Goal: Information Seeking & Learning: Learn about a topic

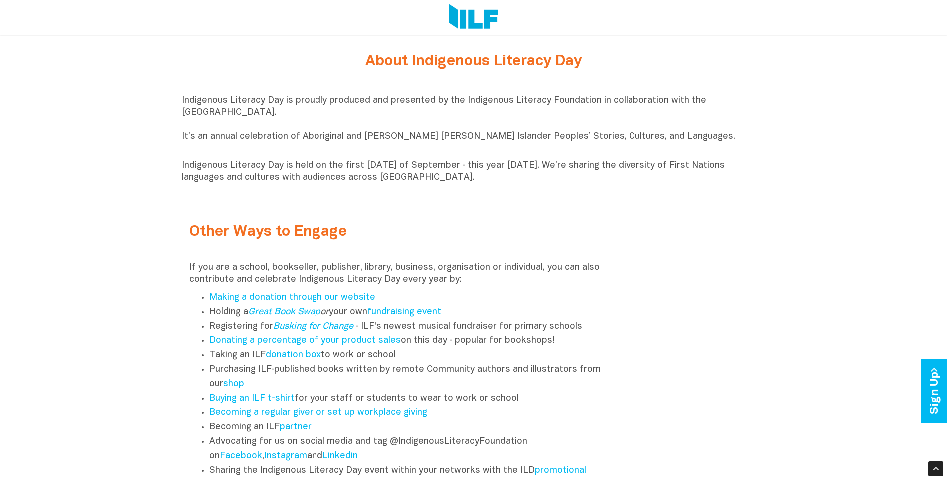
scroll to position [1148, 0]
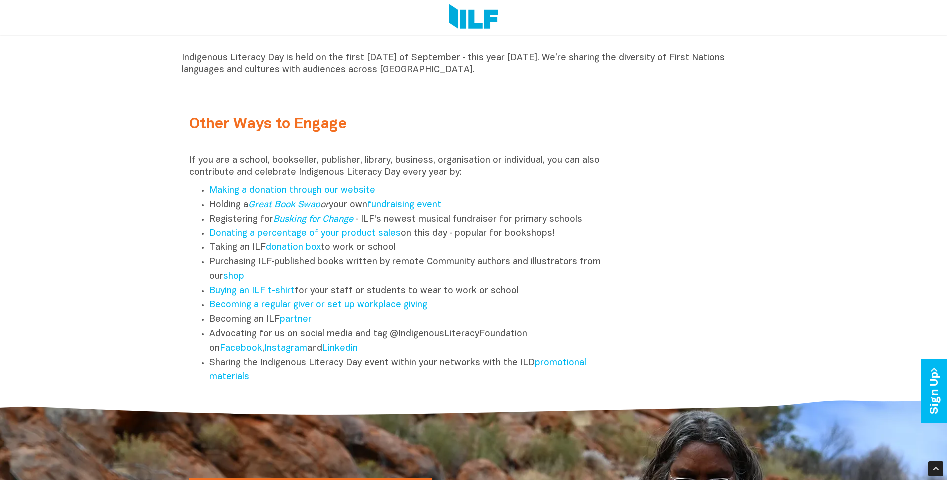
scroll to position [1248, 0]
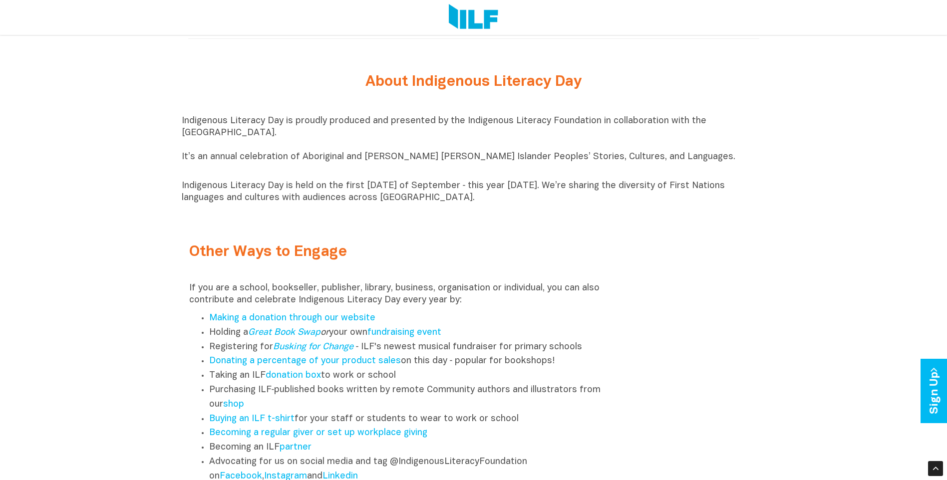
scroll to position [1098, 0]
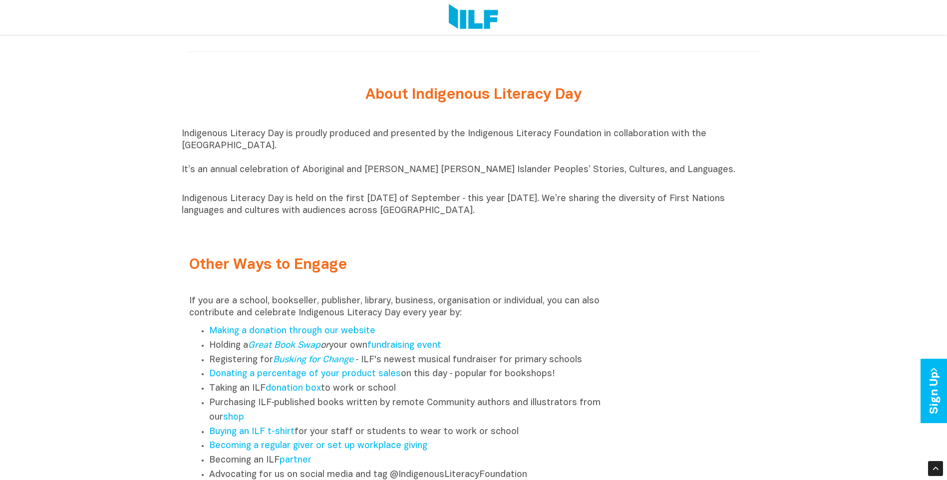
click at [631, 174] on p "Indigenous Literacy Day is proudly produced and presented by the Indigenous Lit…" at bounding box center [474, 158] width 584 height 60
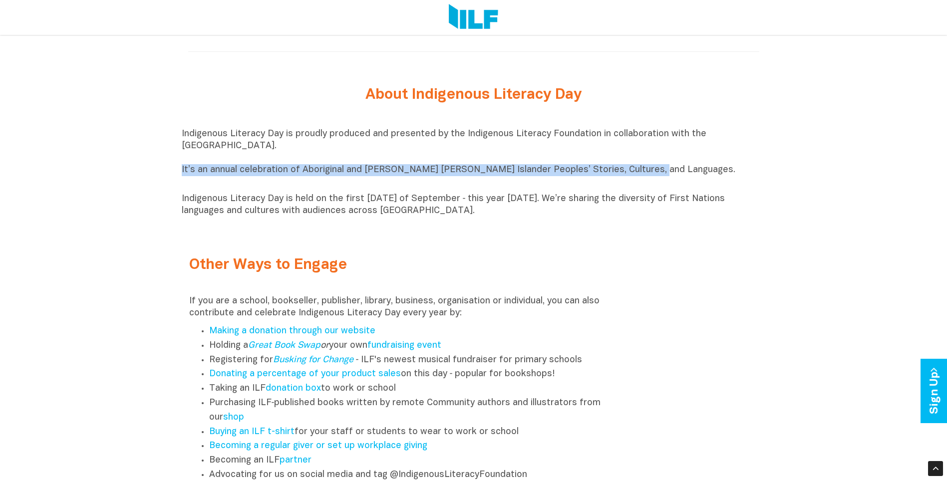
drag, startPoint x: 637, startPoint y: 176, endPoint x: 179, endPoint y: 178, distance: 457.9
copy p "It’s an annual celebration of Aboriginal and [PERSON_NAME] [PERSON_NAME] Island…"
click at [473, 204] on p "Indigenous Literacy Day is held on the first [DATE] of September ‑ this year [D…" at bounding box center [474, 205] width 584 height 24
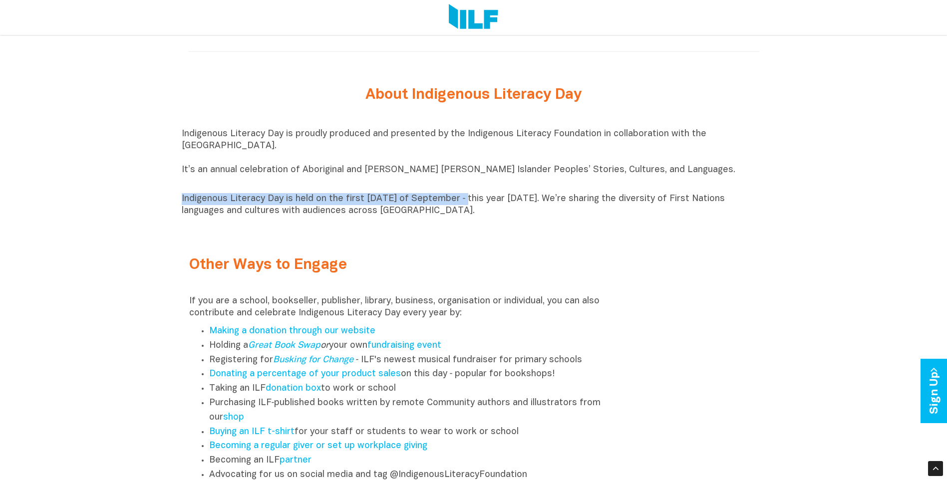
drag, startPoint x: 470, startPoint y: 201, endPoint x: 178, endPoint y: 198, distance: 292.1
copy p "Indigenous Literacy Day is held on the first [DATE] of September"
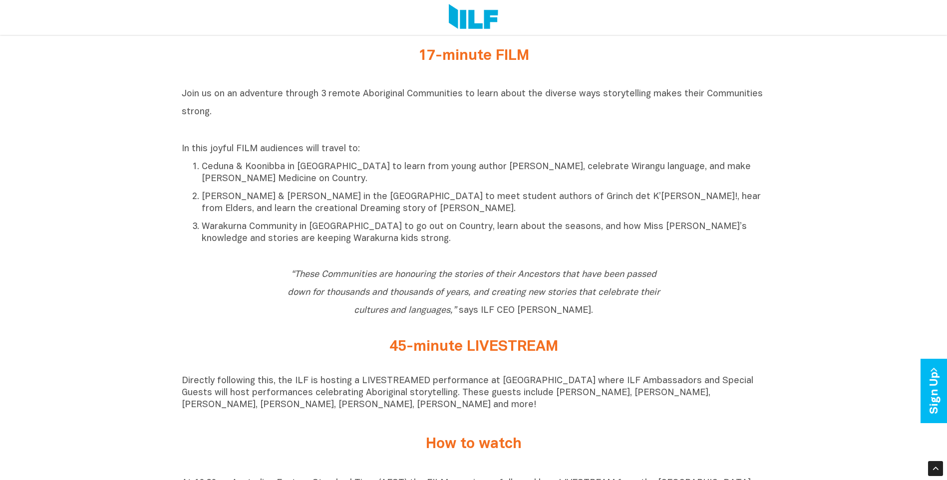
scroll to position [490, 0]
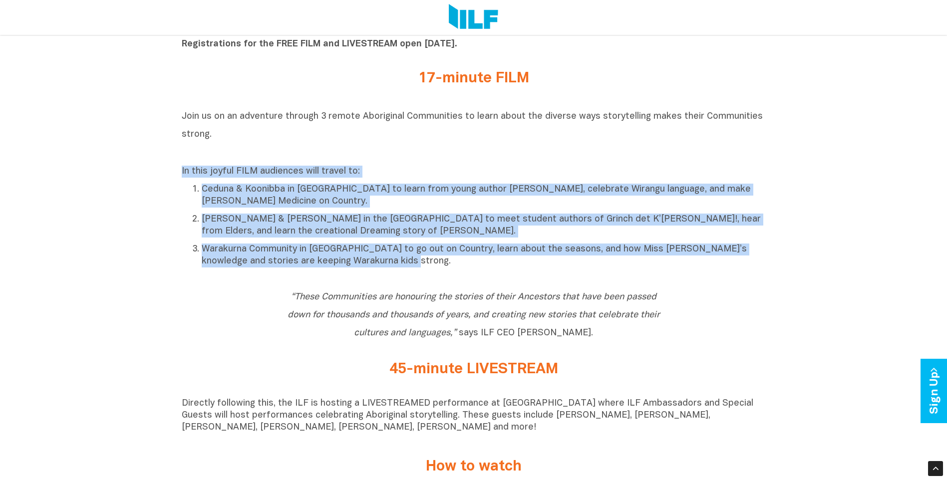
drag, startPoint x: 180, startPoint y: 173, endPoint x: 407, endPoint y: 272, distance: 248.2
copy div "In this joyful FILM audiences will travel to: Ceduna & Koonibba in [GEOGRAPHIC_…"
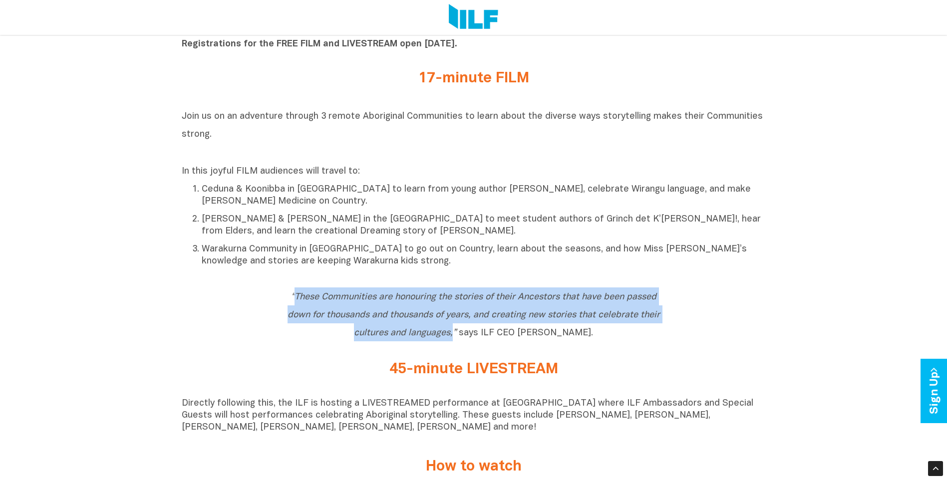
drag, startPoint x: 295, startPoint y: 299, endPoint x: 467, endPoint y: 344, distance: 178.1
click at [467, 342] on h2 "“These Communities are honouring the stories of their Ancestors that have been …" at bounding box center [474, 315] width 374 height 54
copy icon "These Communities are honouring the stories of their Ancestors that have been p…"
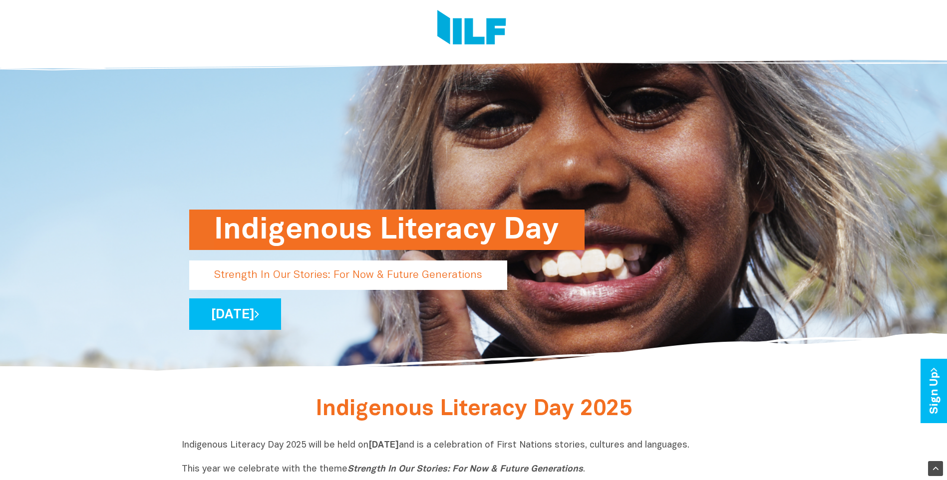
scroll to position [0, 0]
